Goal: Information Seeking & Learning: Learn about a topic

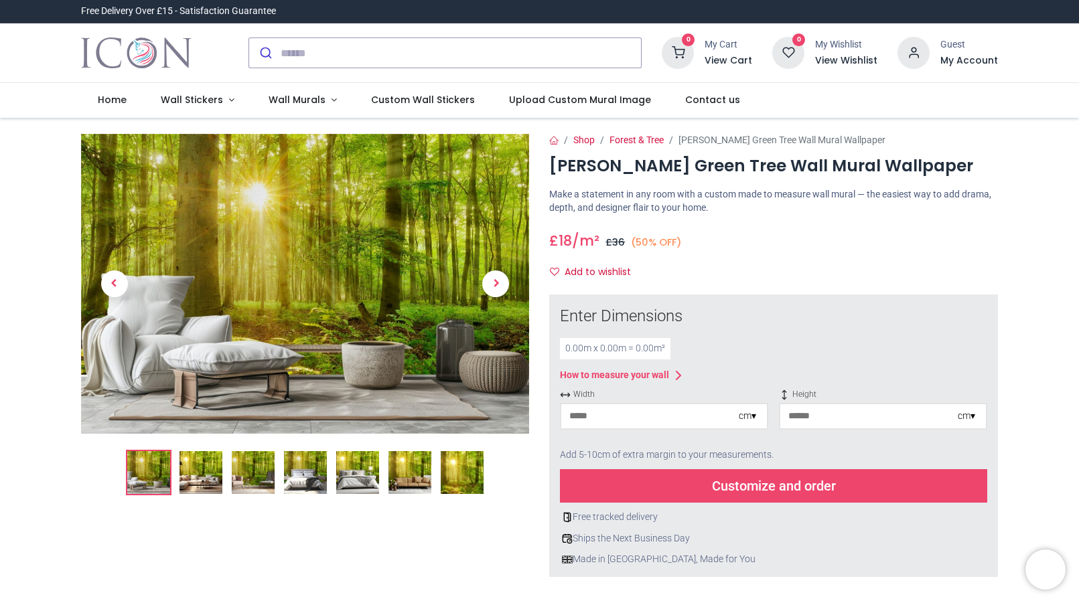
click at [205, 476] on img at bounding box center [200, 472] width 43 height 43
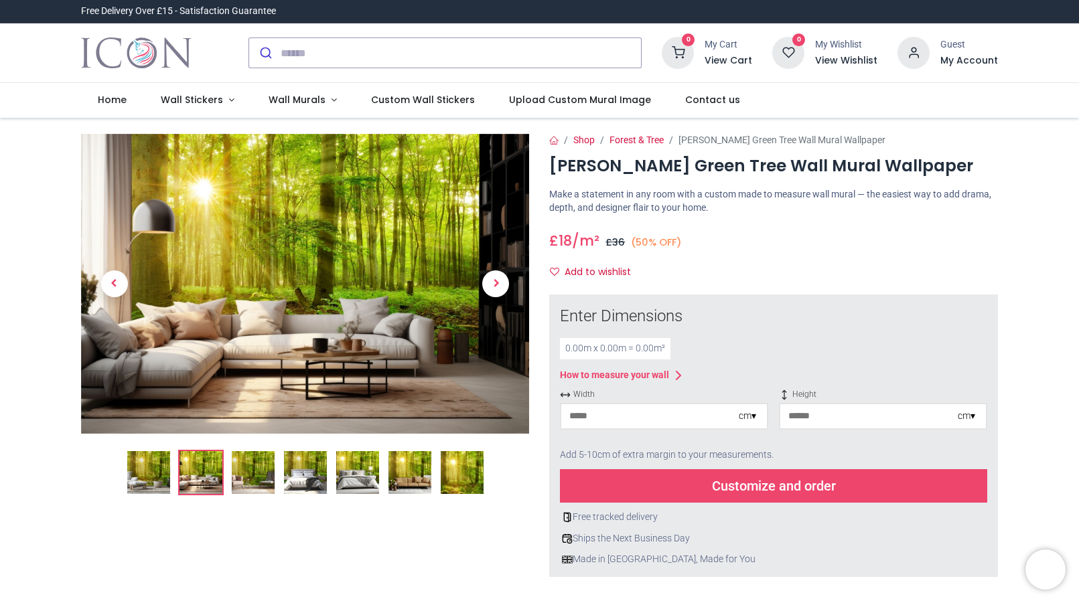
click at [263, 476] on img at bounding box center [253, 472] width 43 height 43
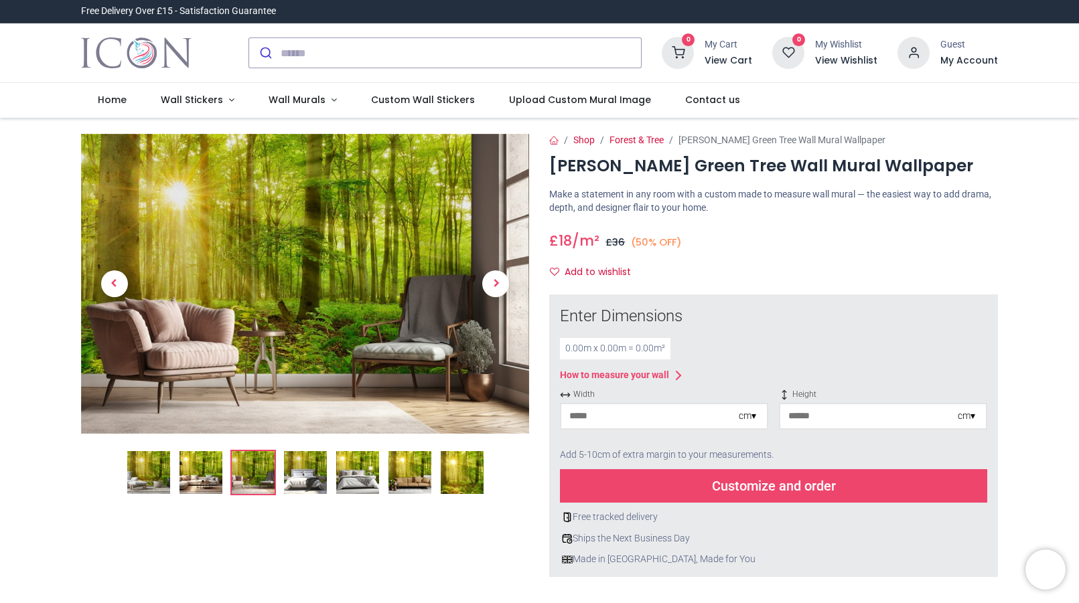
click at [310, 475] on img at bounding box center [305, 472] width 43 height 43
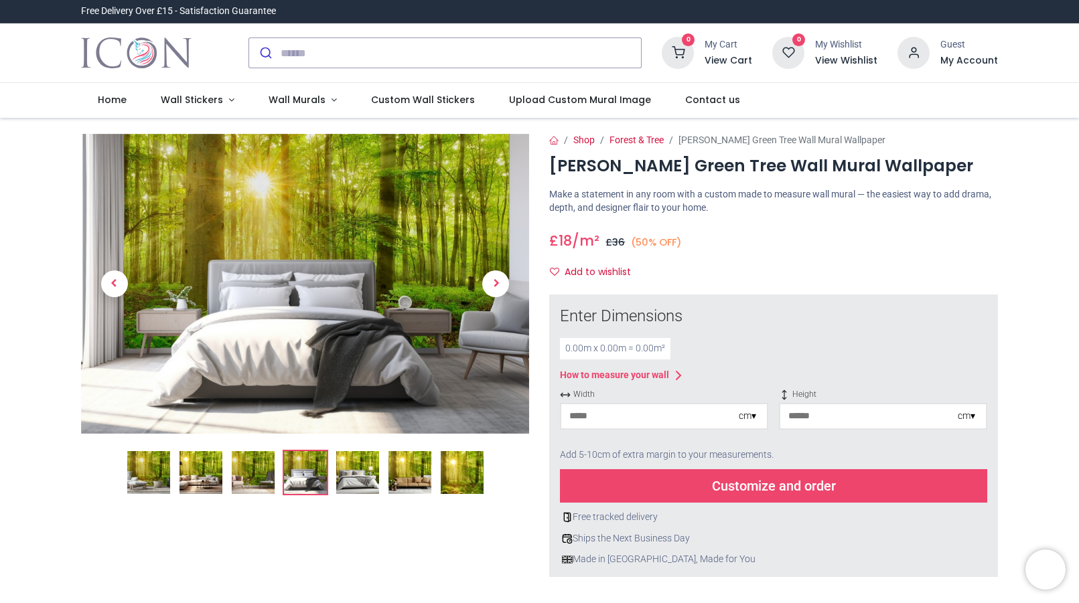
click at [340, 472] on img at bounding box center [357, 472] width 43 height 43
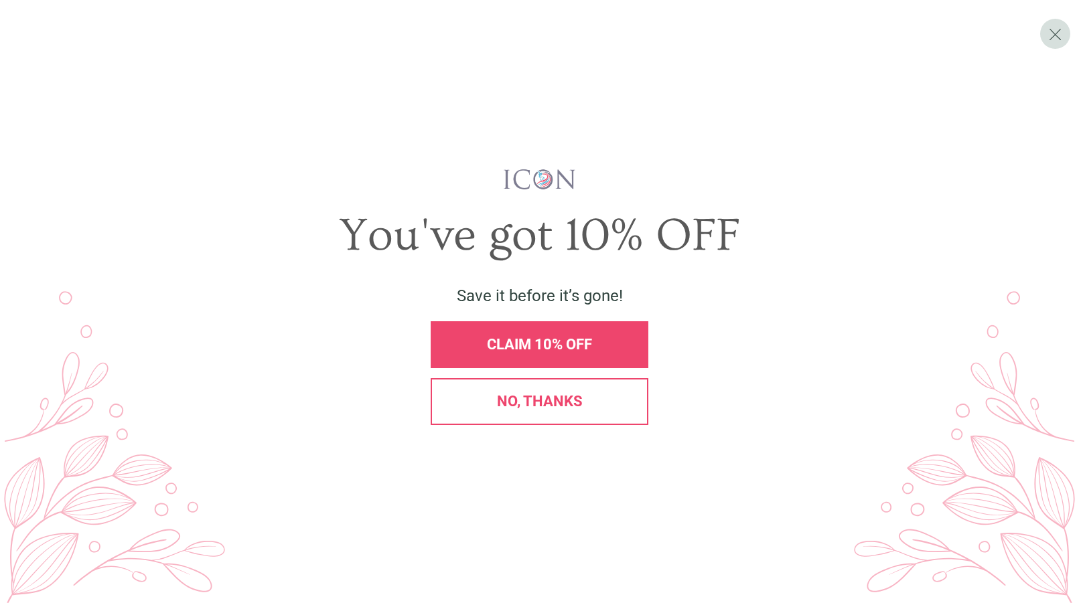
click at [574, 400] on span "No, thanks" at bounding box center [540, 401] width 86 height 17
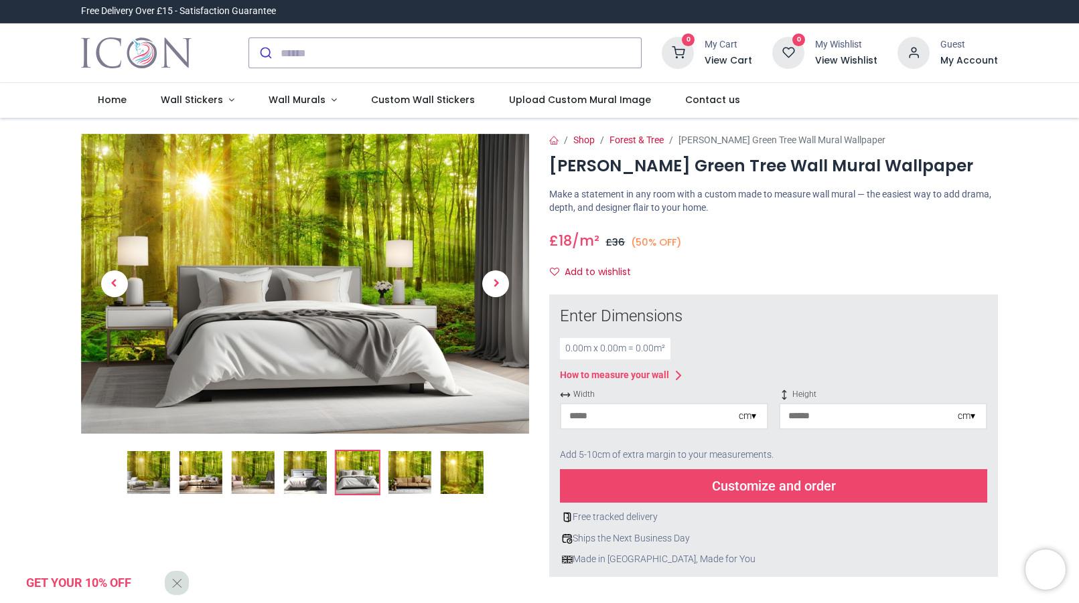
click at [408, 479] on img at bounding box center [409, 472] width 43 height 43
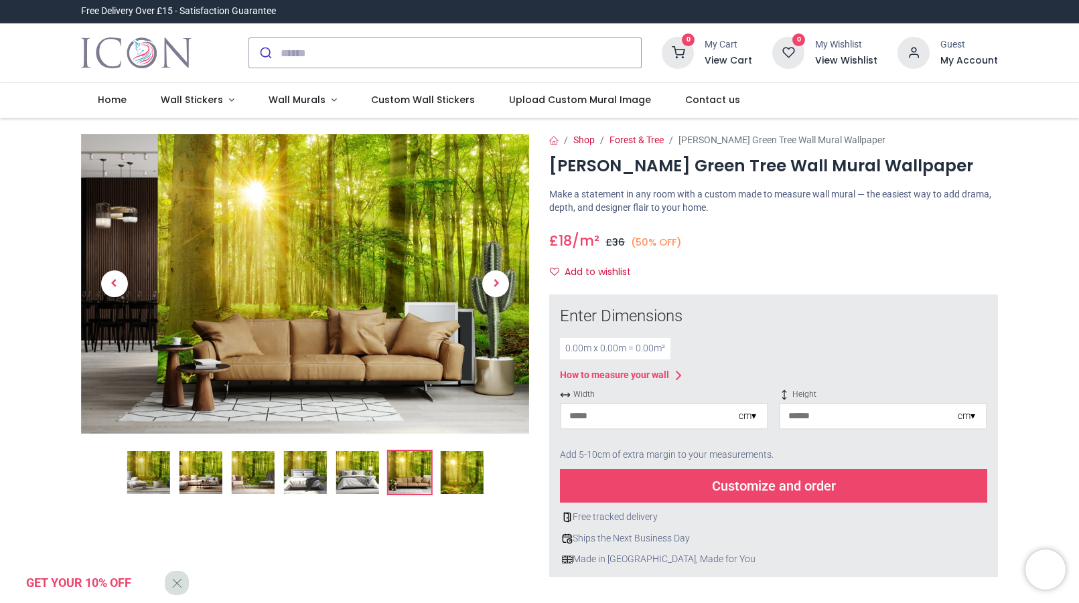
click at [452, 465] on img at bounding box center [461, 472] width 43 height 43
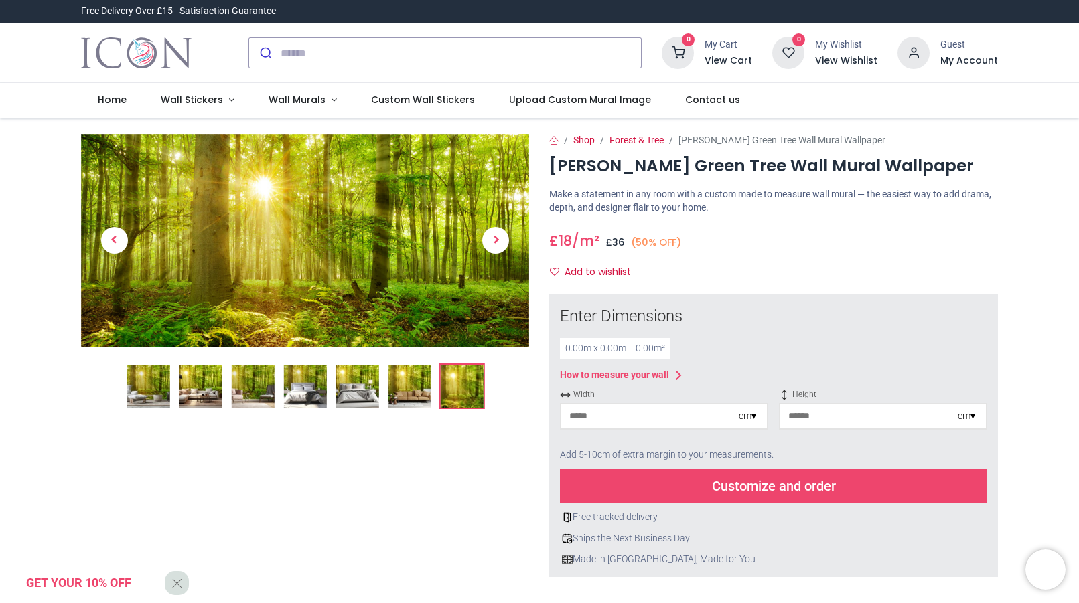
click at [419, 358] on div at bounding box center [305, 383] width 449 height 51
click at [409, 378] on img at bounding box center [409, 386] width 43 height 43
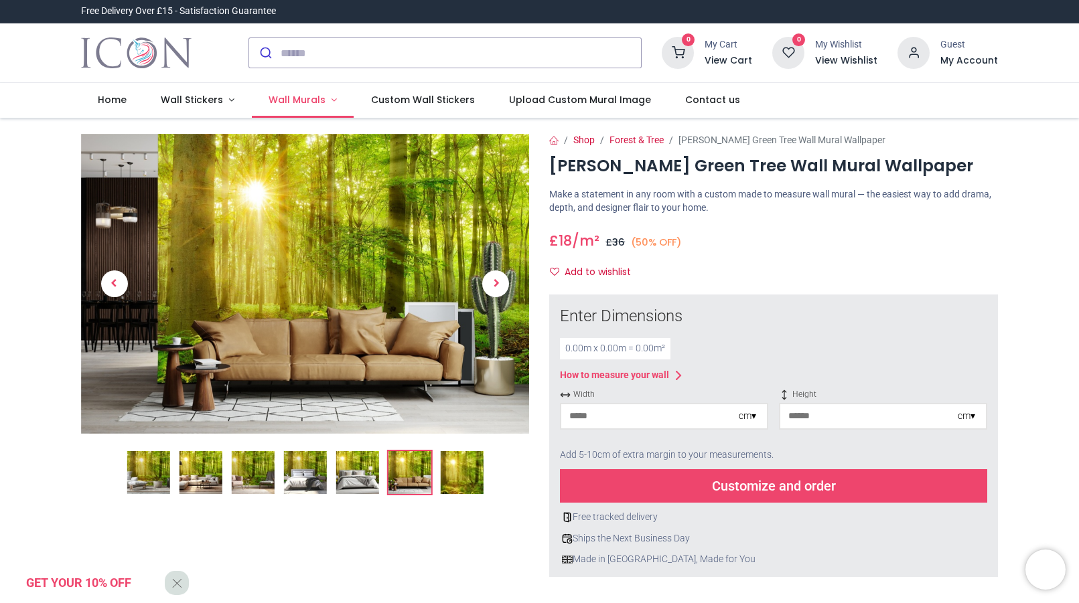
click at [324, 98] on link "Wall Murals" at bounding box center [303, 100] width 102 height 35
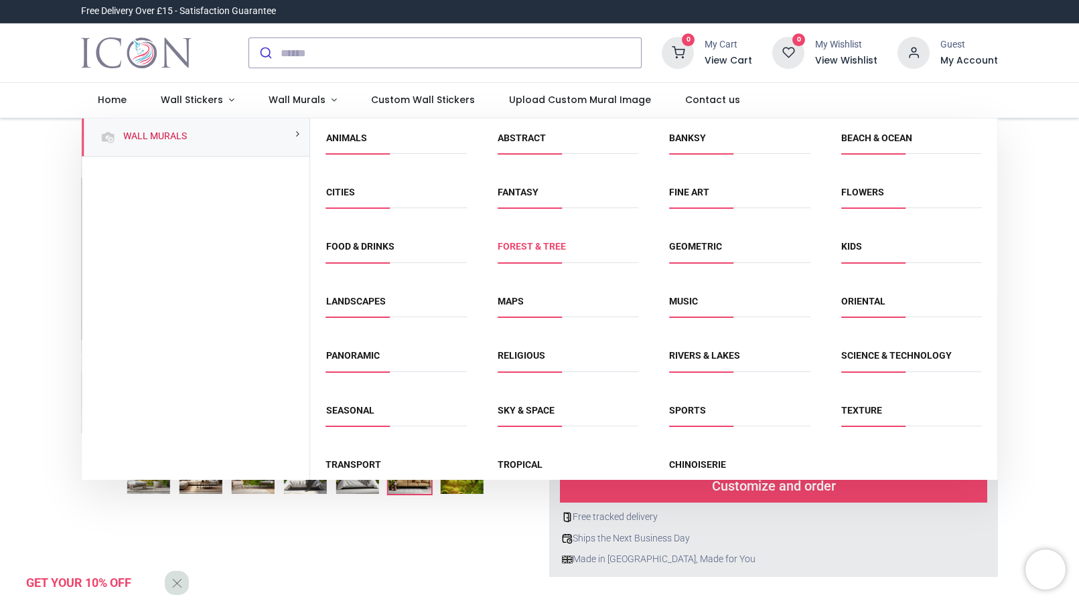
click at [530, 248] on link "Forest & Tree" at bounding box center [532, 246] width 68 height 11
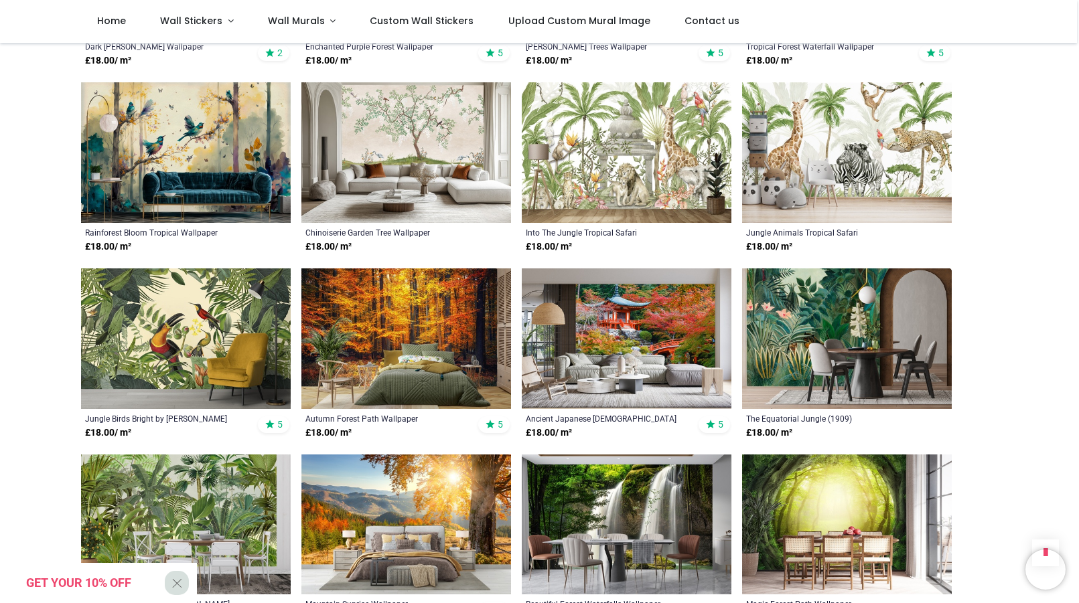
scroll to position [970, 0]
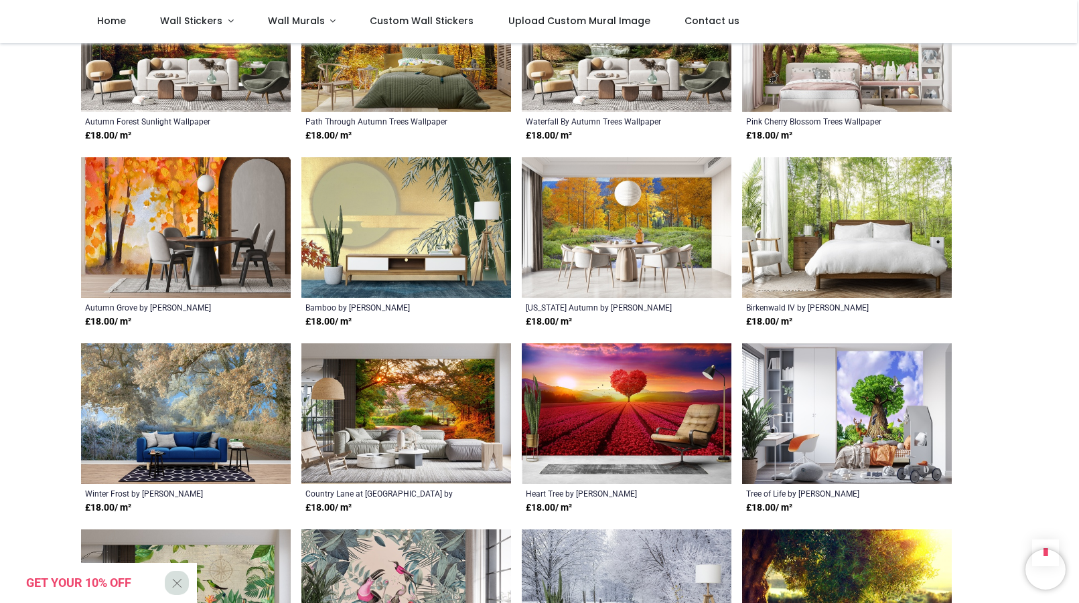
scroll to position [2161, 0]
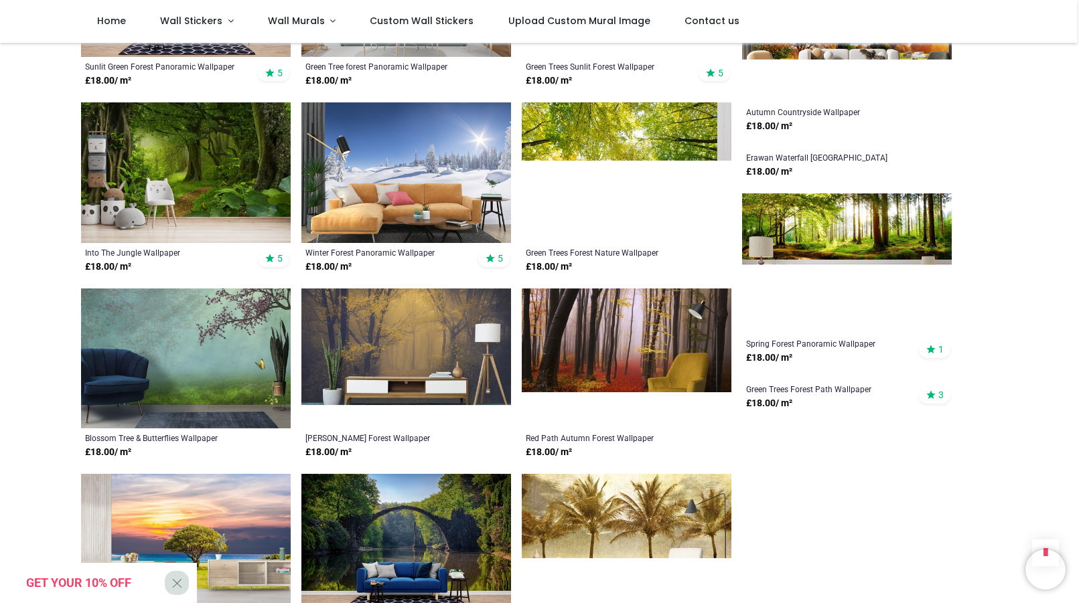
scroll to position [3381, 0]
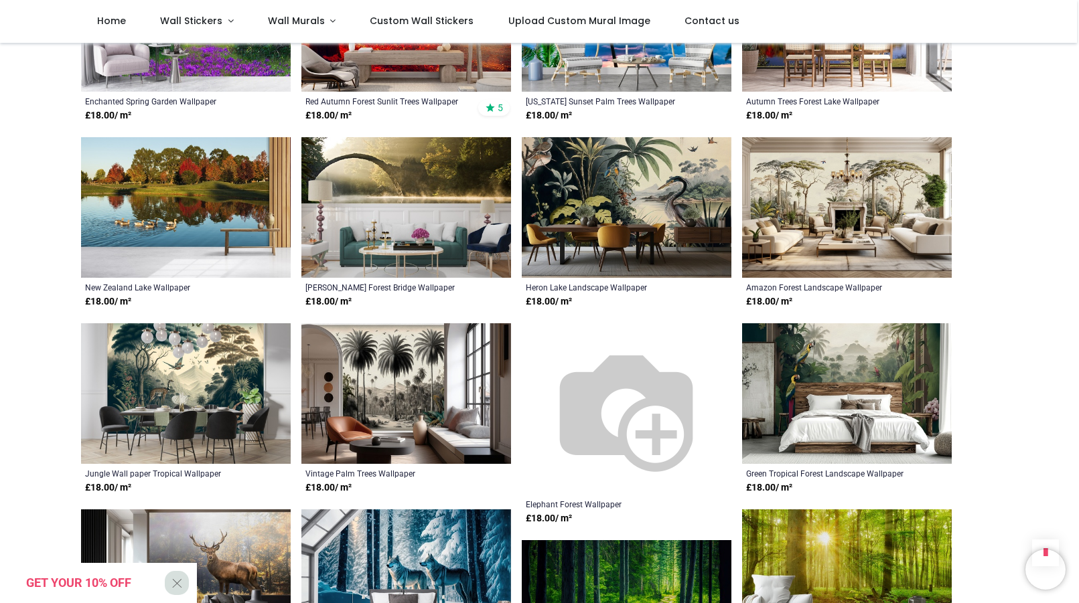
scroll to position [4821, 0]
